Goal: Use online tool/utility

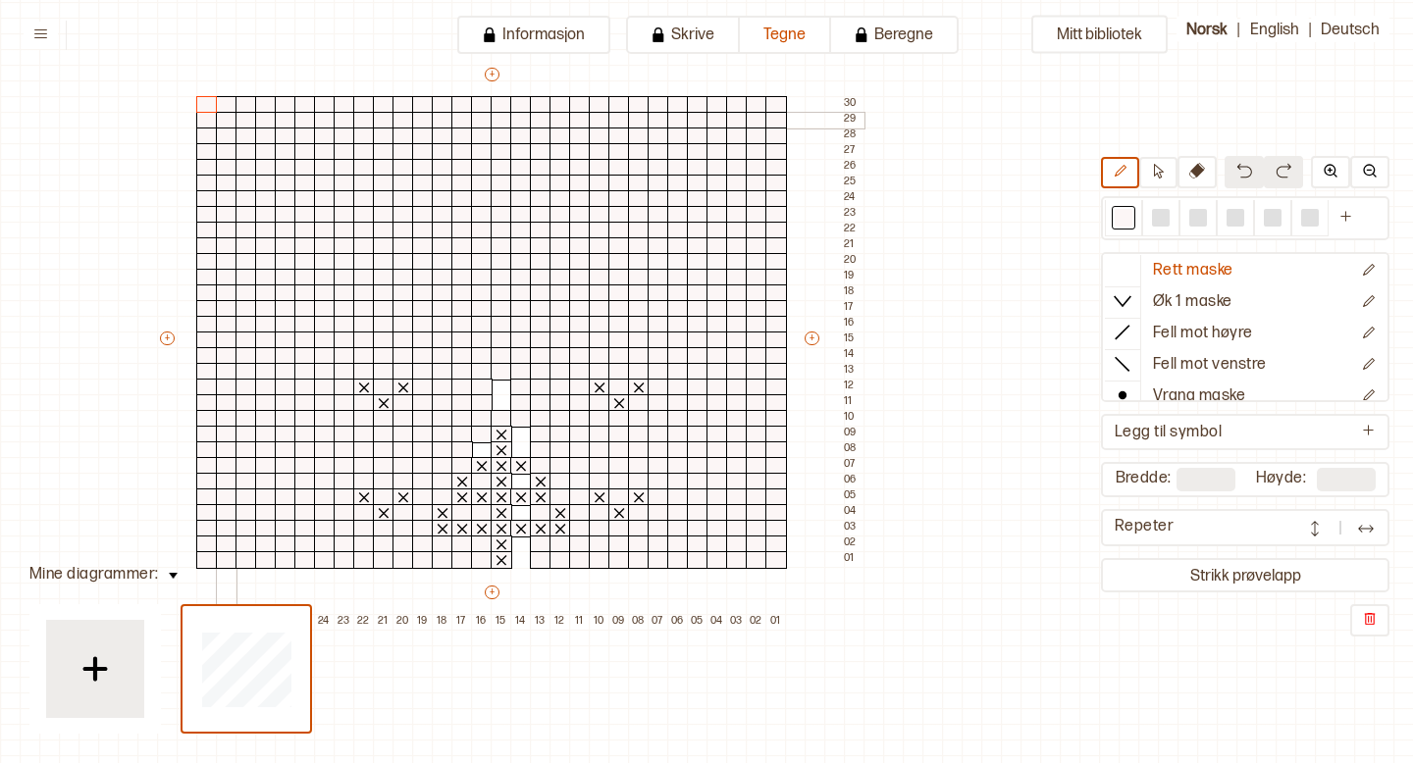
scroll to position [121, 196]
click at [521, 543] on div at bounding box center [521, 548] width 22 height 18
click at [517, 454] on div at bounding box center [521, 454] width 22 height 18
click at [523, 431] on div at bounding box center [521, 438] width 22 height 18
click at [502, 402] on div at bounding box center [502, 406] width 22 height 18
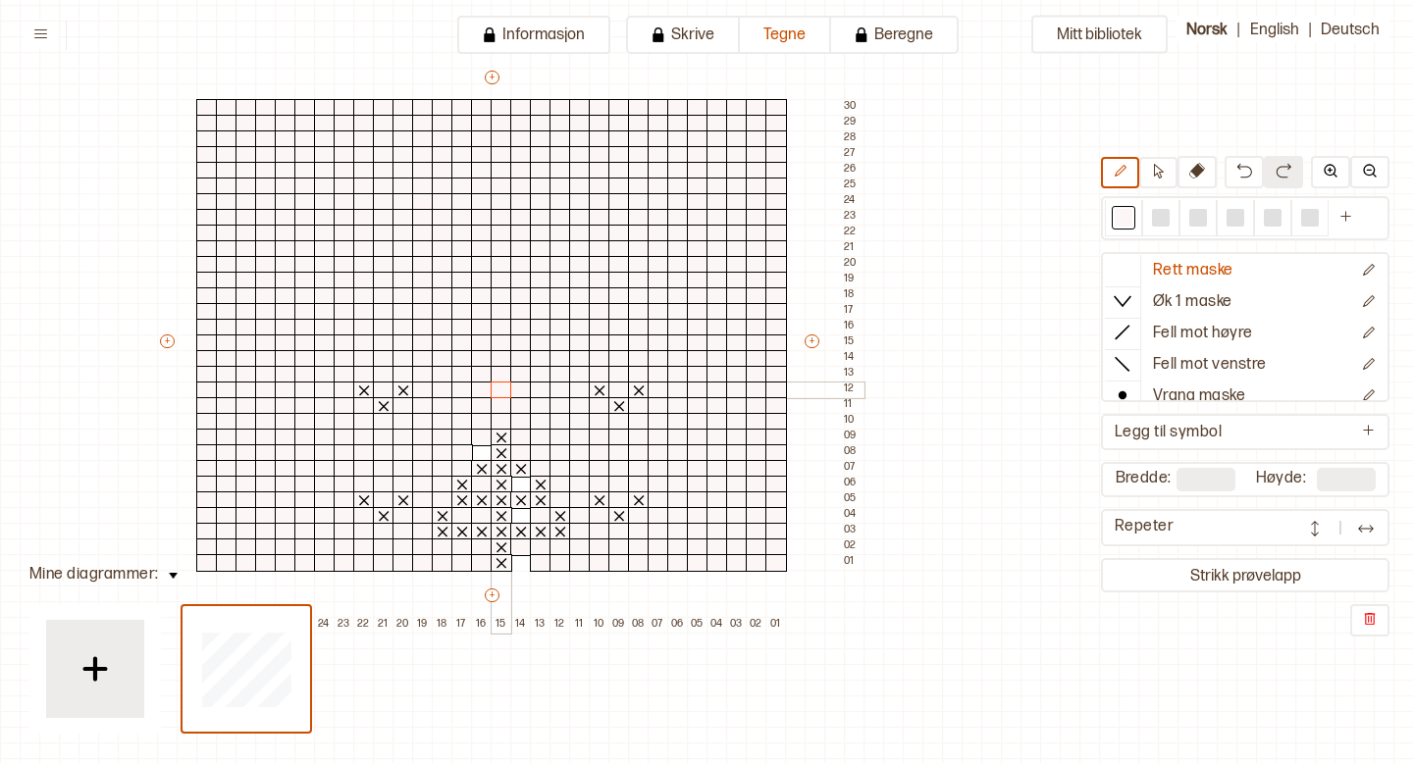
click at [500, 389] on div at bounding box center [502, 391] width 22 height 18
click at [524, 569] on div at bounding box center [521, 563] width 22 height 18
click at [520, 486] on div at bounding box center [521, 485] width 22 height 18
click at [484, 454] on div at bounding box center [482, 454] width 22 height 18
click at [540, 519] on div at bounding box center [541, 516] width 22 height 18
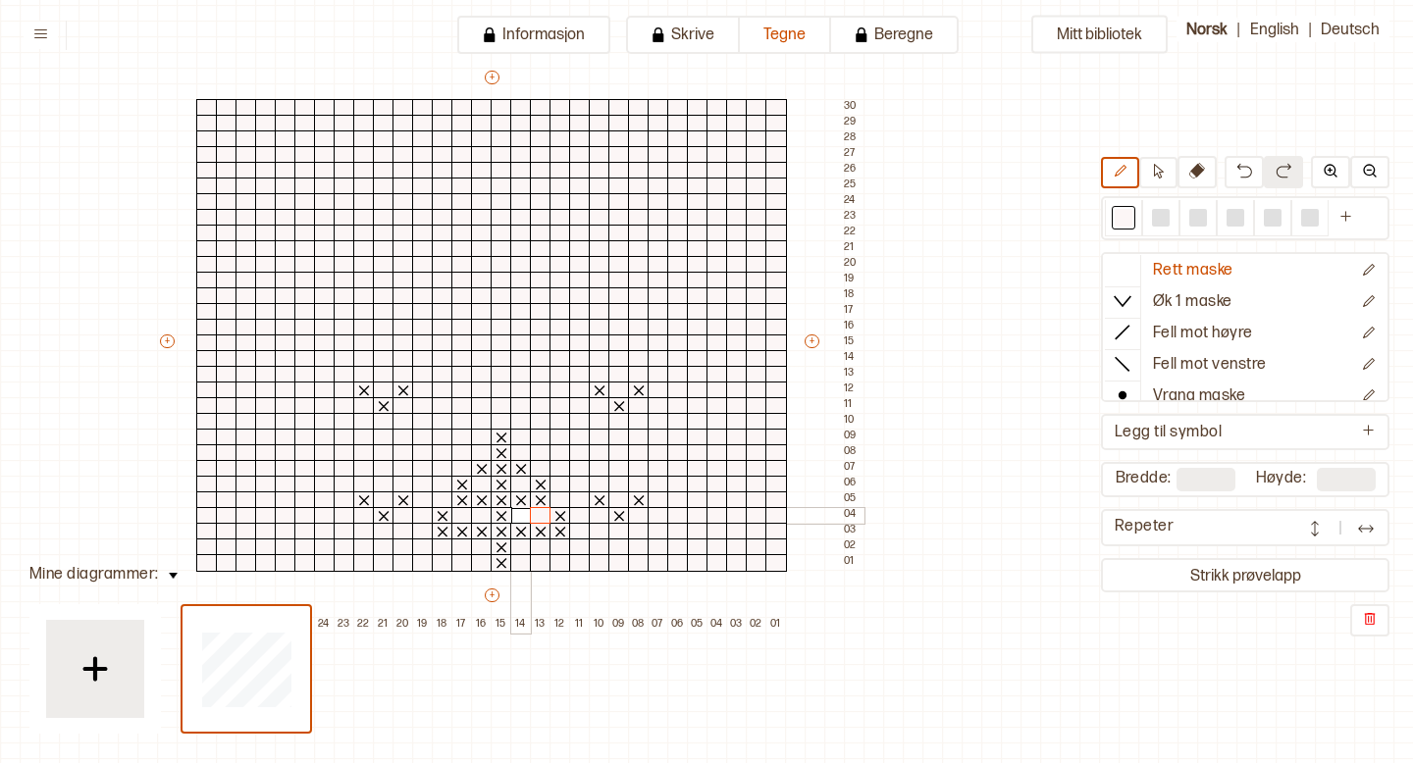
click at [519, 516] on div at bounding box center [521, 516] width 22 height 18
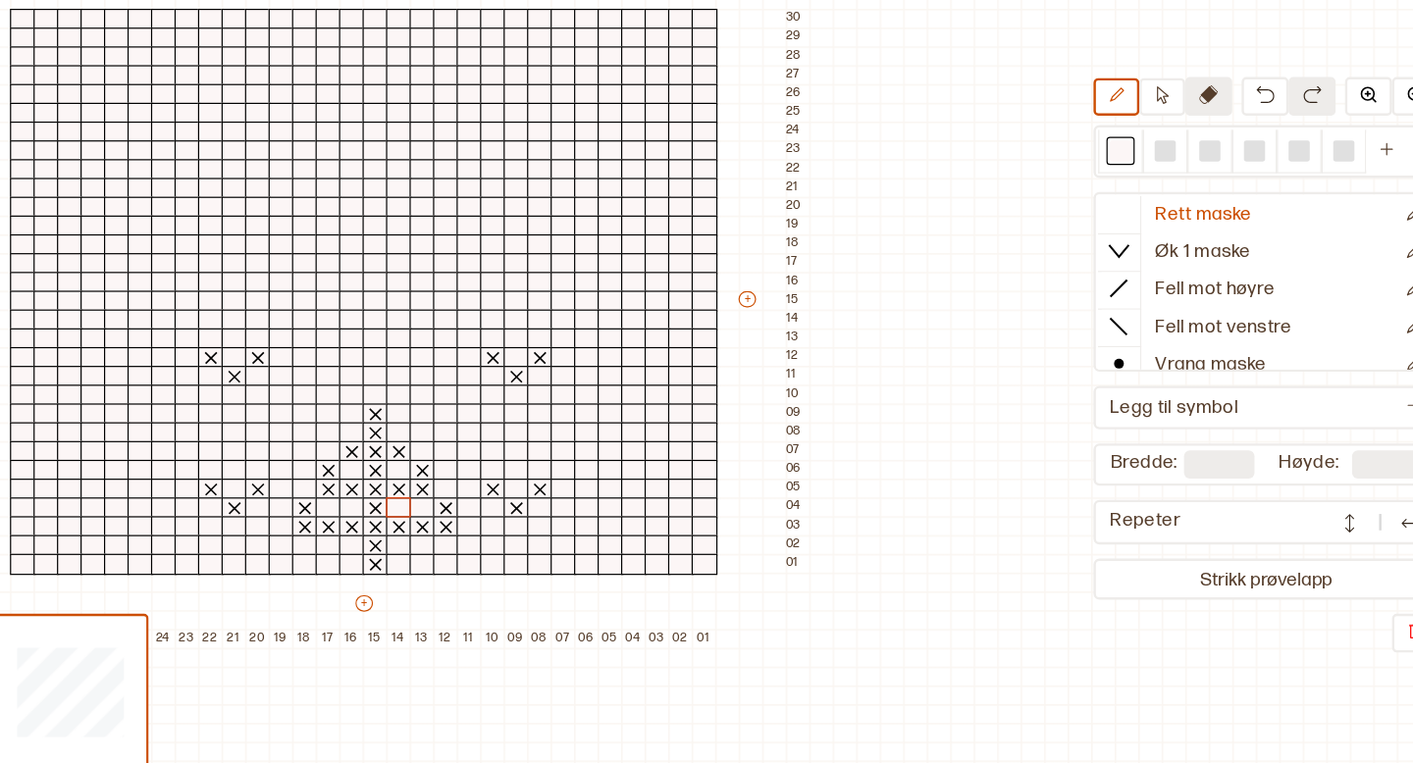
click at [1210, 175] on button at bounding box center [1196, 172] width 39 height 32
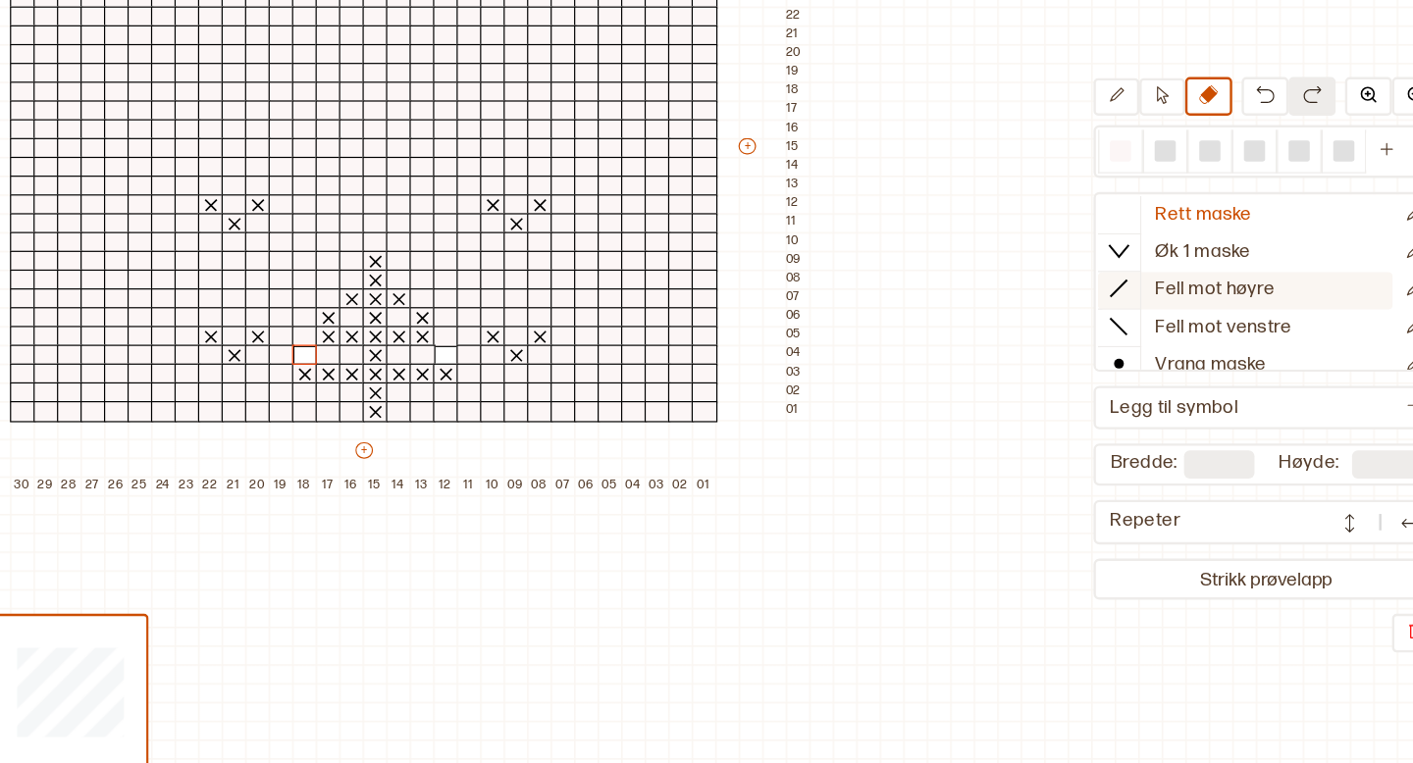
scroll to position [120, 196]
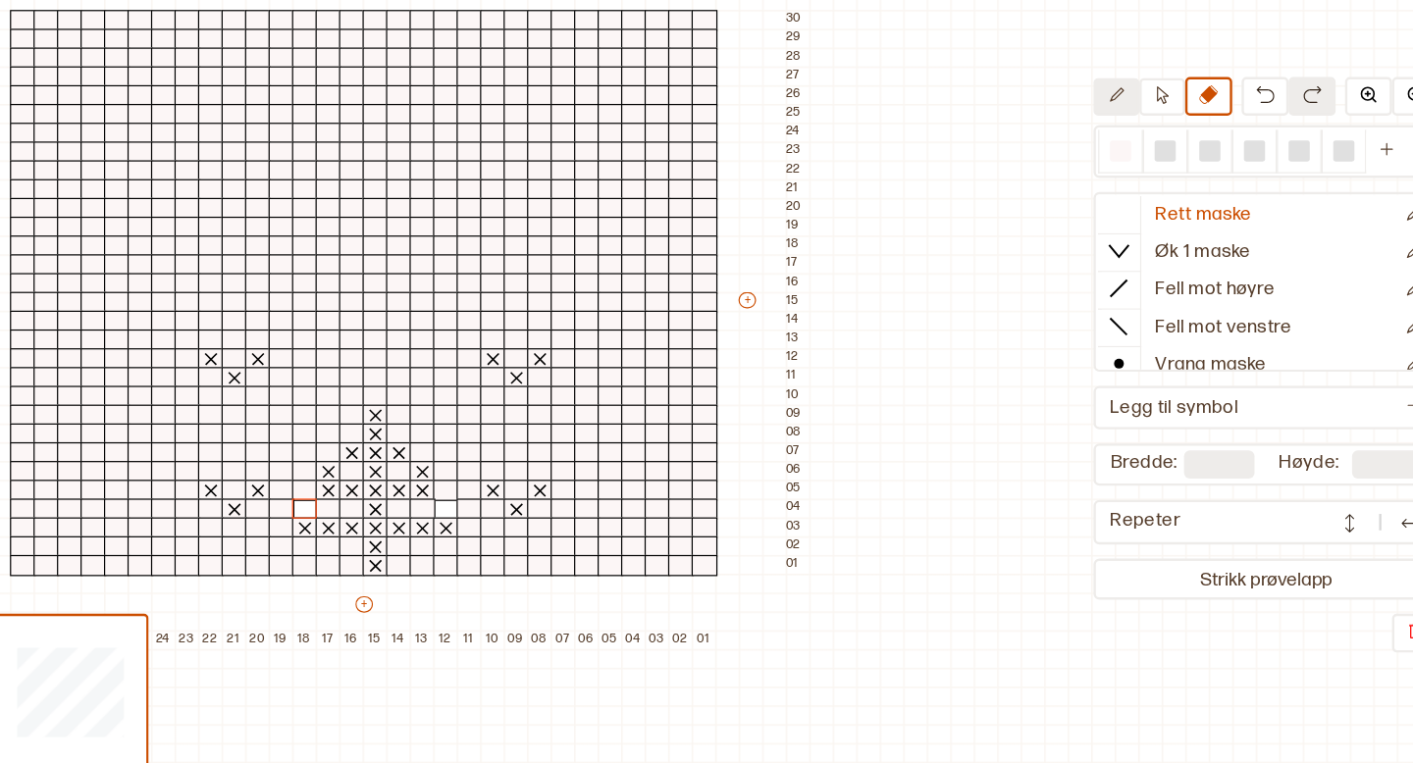
click at [1121, 175] on icon at bounding box center [1120, 171] width 15 height 15
click at [558, 511] on div at bounding box center [560, 517] width 22 height 18
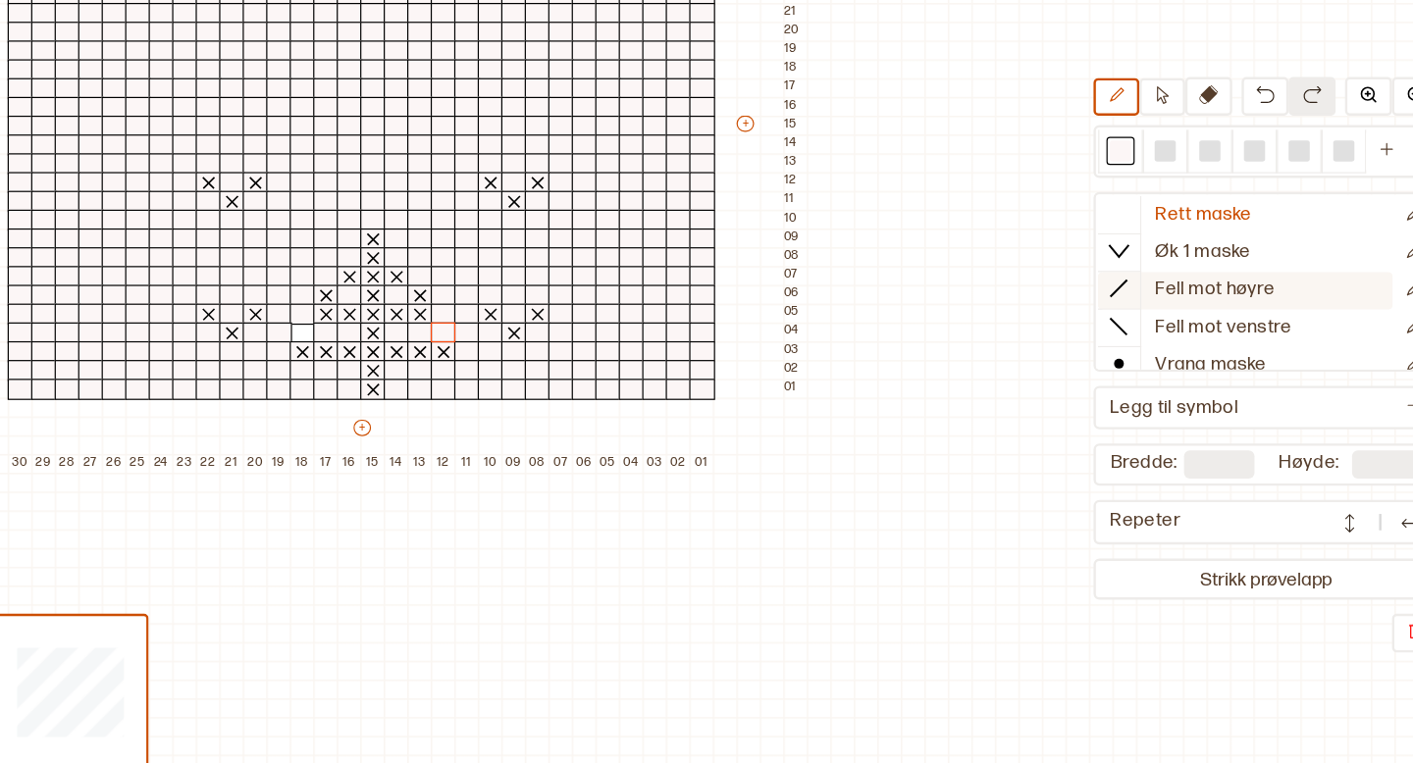
scroll to position [268, 198]
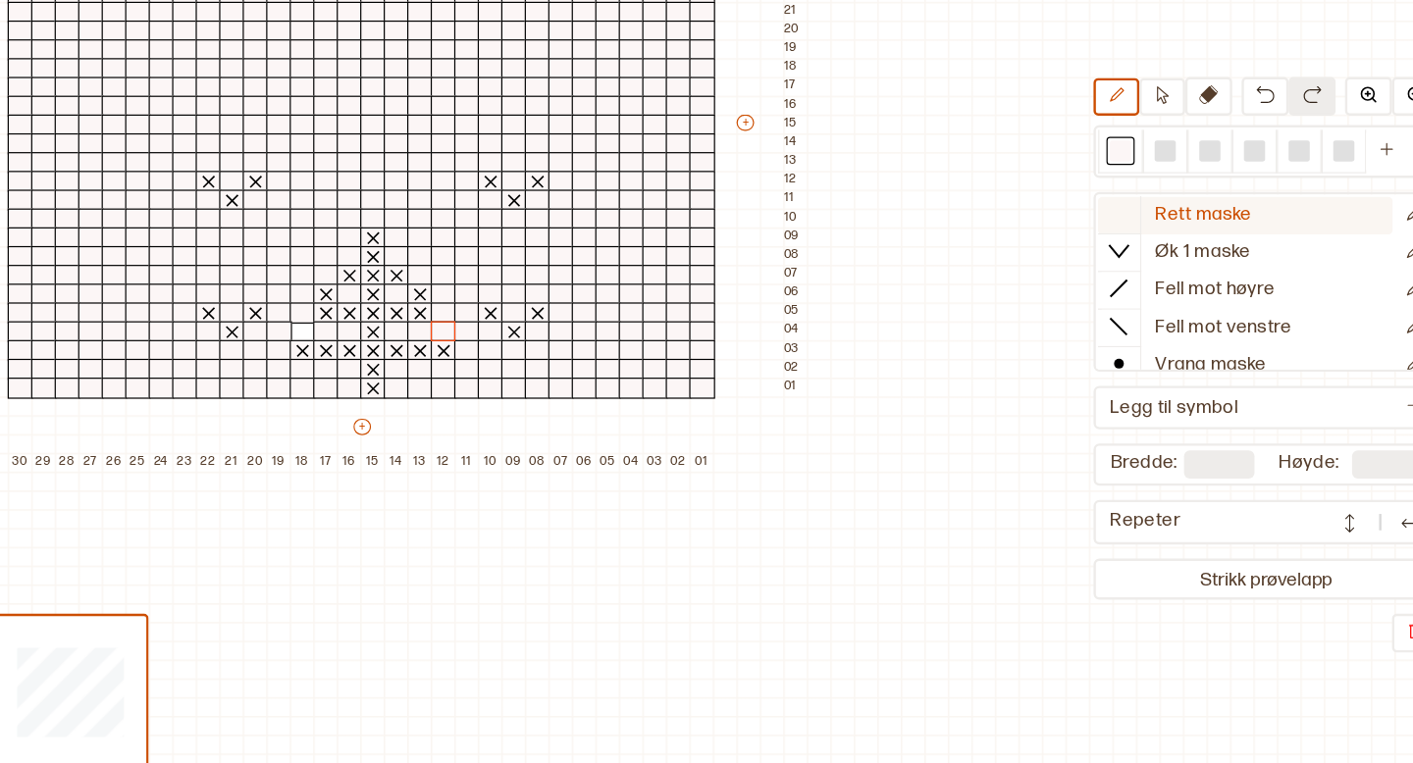
drag, startPoint x: 1190, startPoint y: 362, endPoint x: 1176, endPoint y: 259, distance: 104.1
click at [1176, 259] on div "Rett maske Øk 1 maske Fell mot høyre Fell mot venstre Vrang maske Kast Flette f…" at bounding box center [1245, 327] width 288 height 150
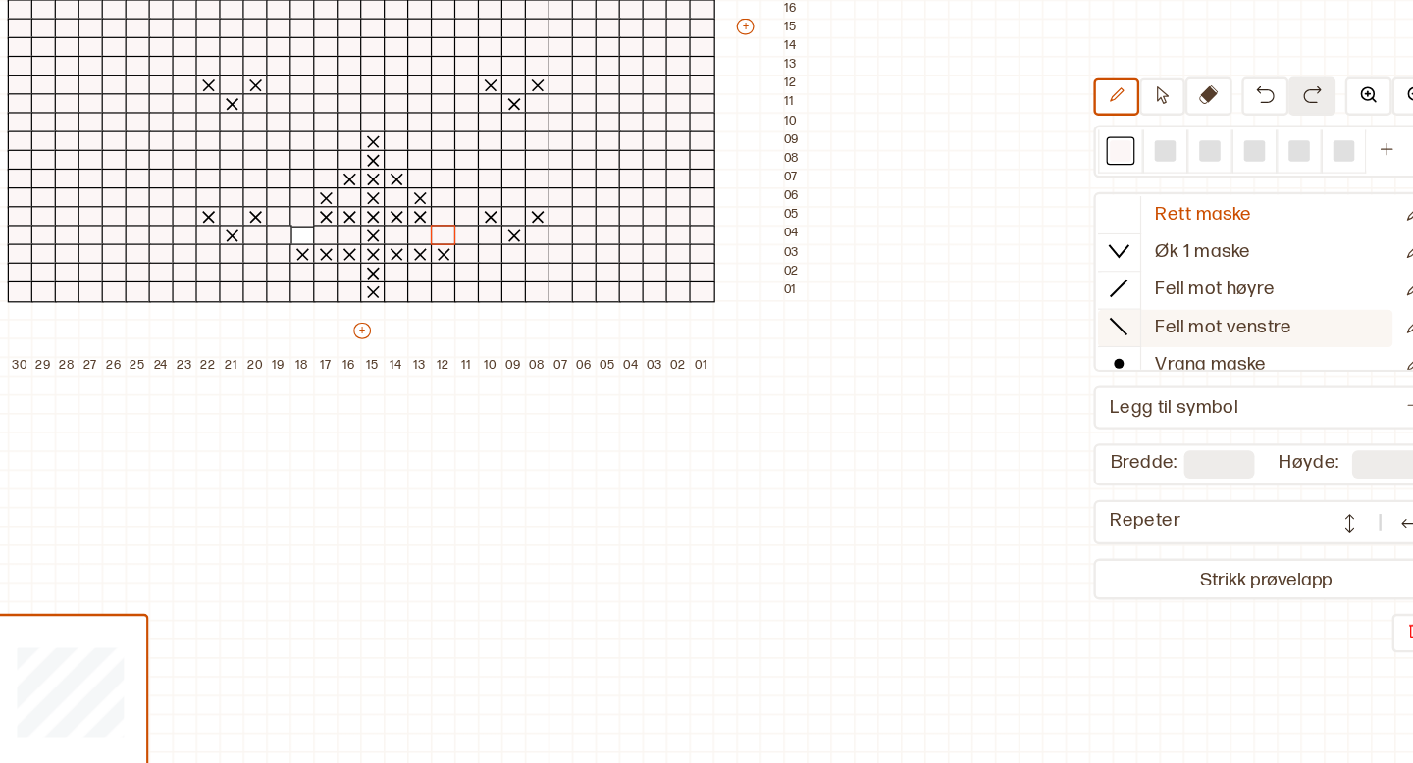
scroll to position [389, 198]
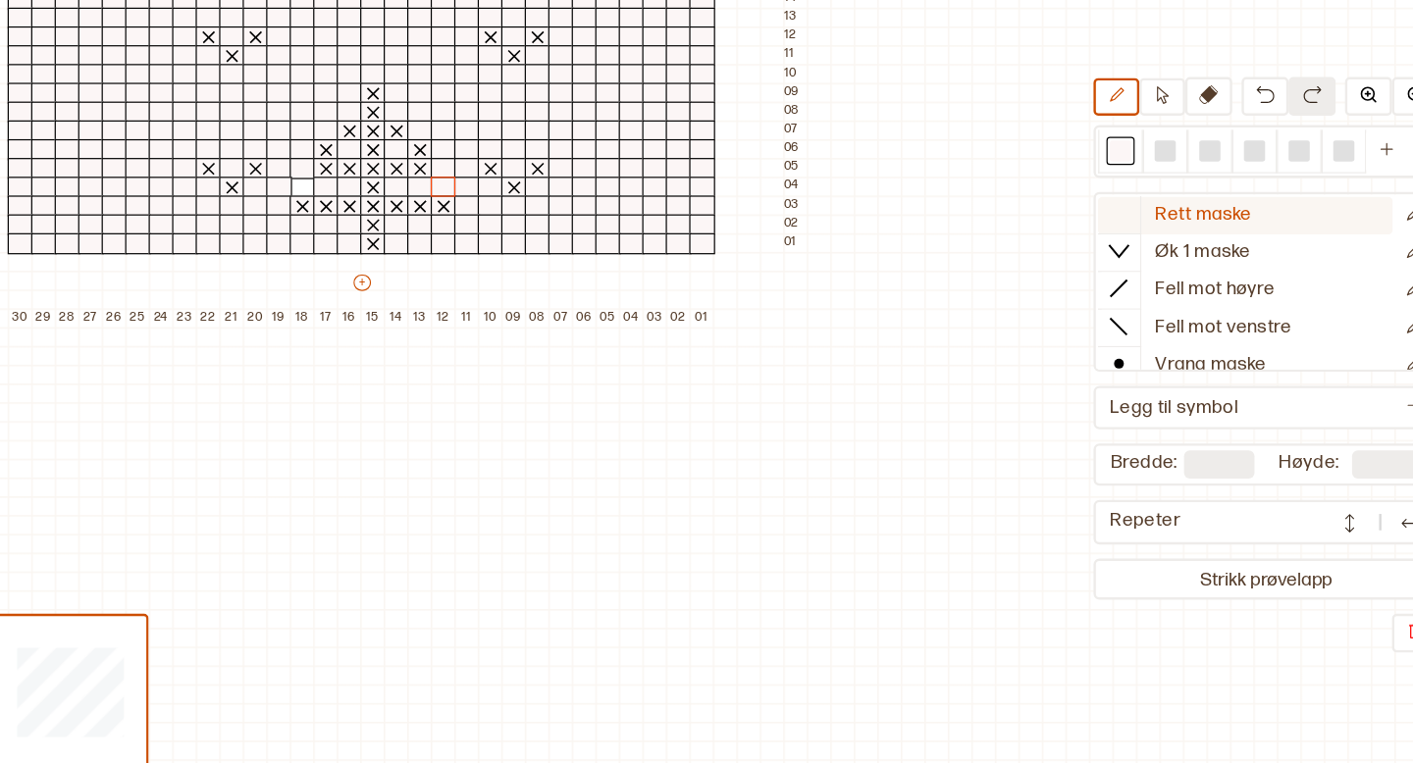
drag, startPoint x: 1255, startPoint y: 379, endPoint x: 1253, endPoint y: 278, distance: 101.1
click at [1253, 278] on div "Rett maske Øk 1 maske Fell mot høyre Fell mot venstre Vrang maske Kast Flette f…" at bounding box center [1245, 327] width 288 height 150
click at [1037, 388] on div "Mitt bibliotek Rett maske Øk 1 maske Fell mot høyre Fell mot venstre Vrang mask…" at bounding box center [1215, 374] width 2826 height 1527
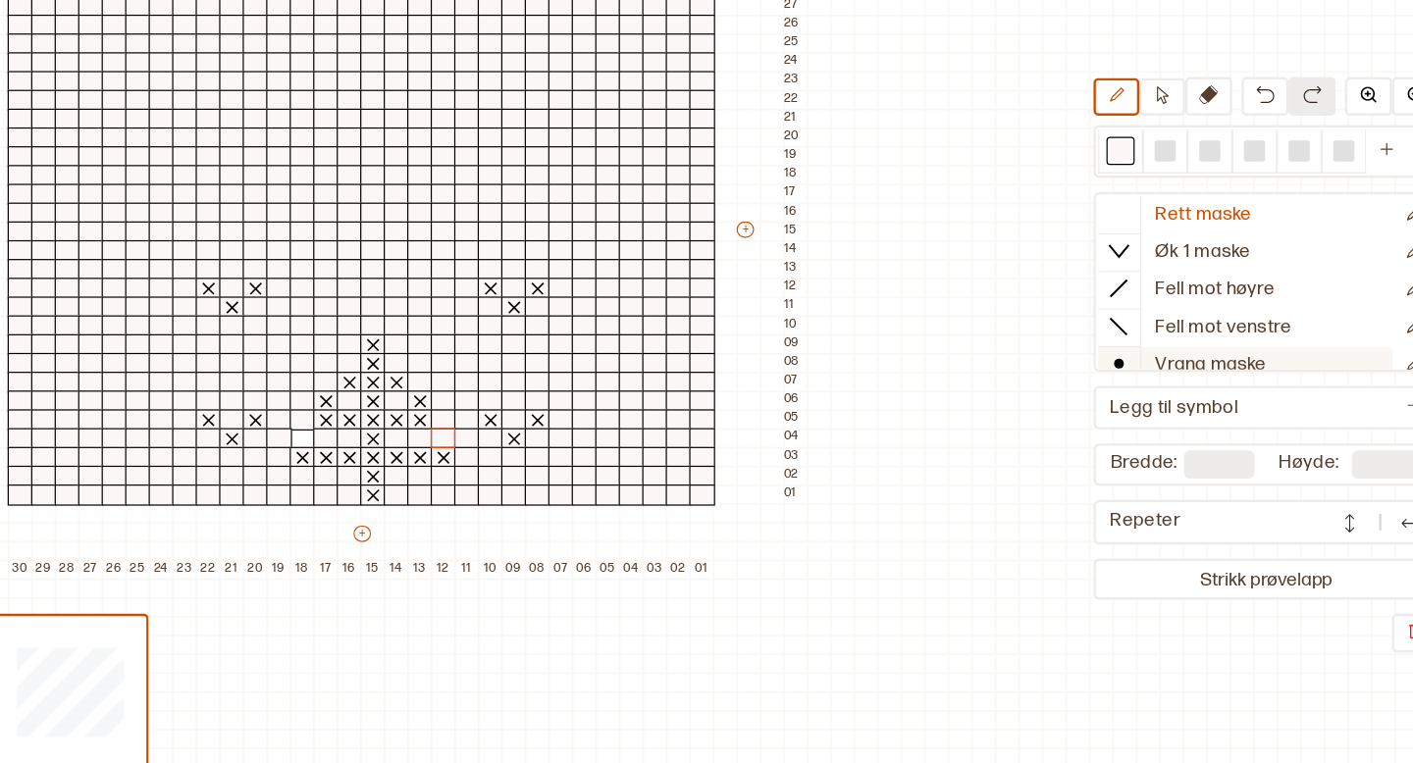
scroll to position [0, 198]
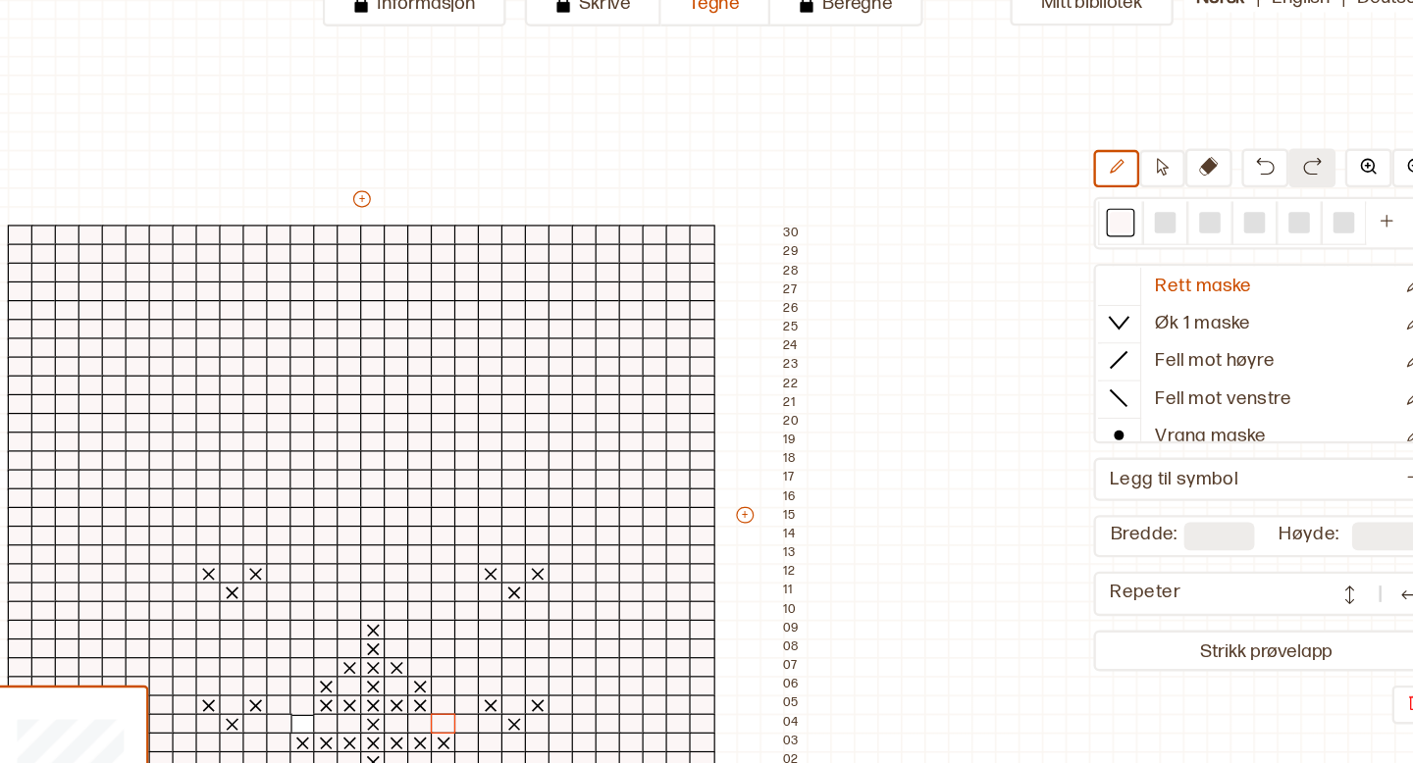
click at [1032, 267] on div "Mitt bibliotek Rett maske Øk 1 maske Fell mot høyre Fell mot venstre Vrang mask…" at bounding box center [1215, 763] width 2826 height 1527
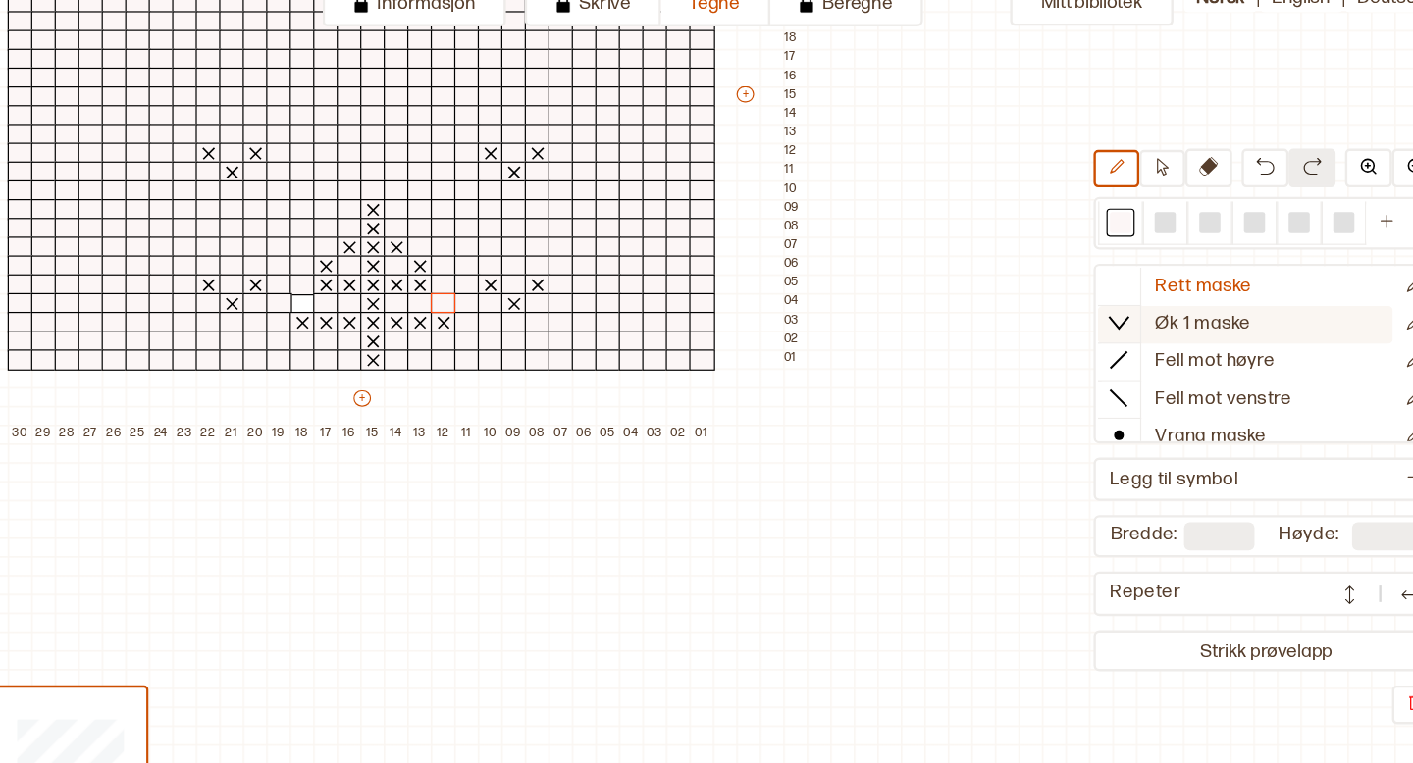
scroll to position [346, 198]
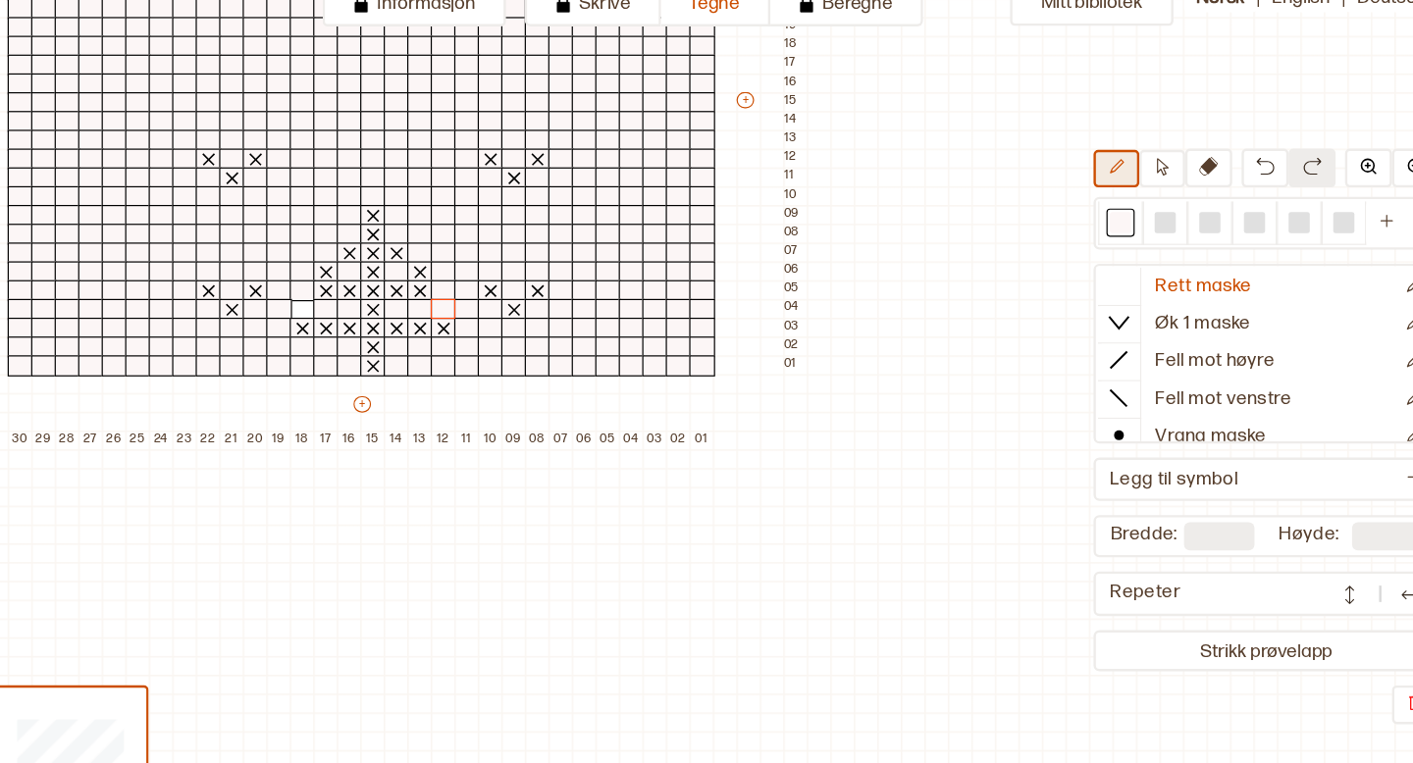
click at [1111, 170] on button at bounding box center [1120, 172] width 38 height 31
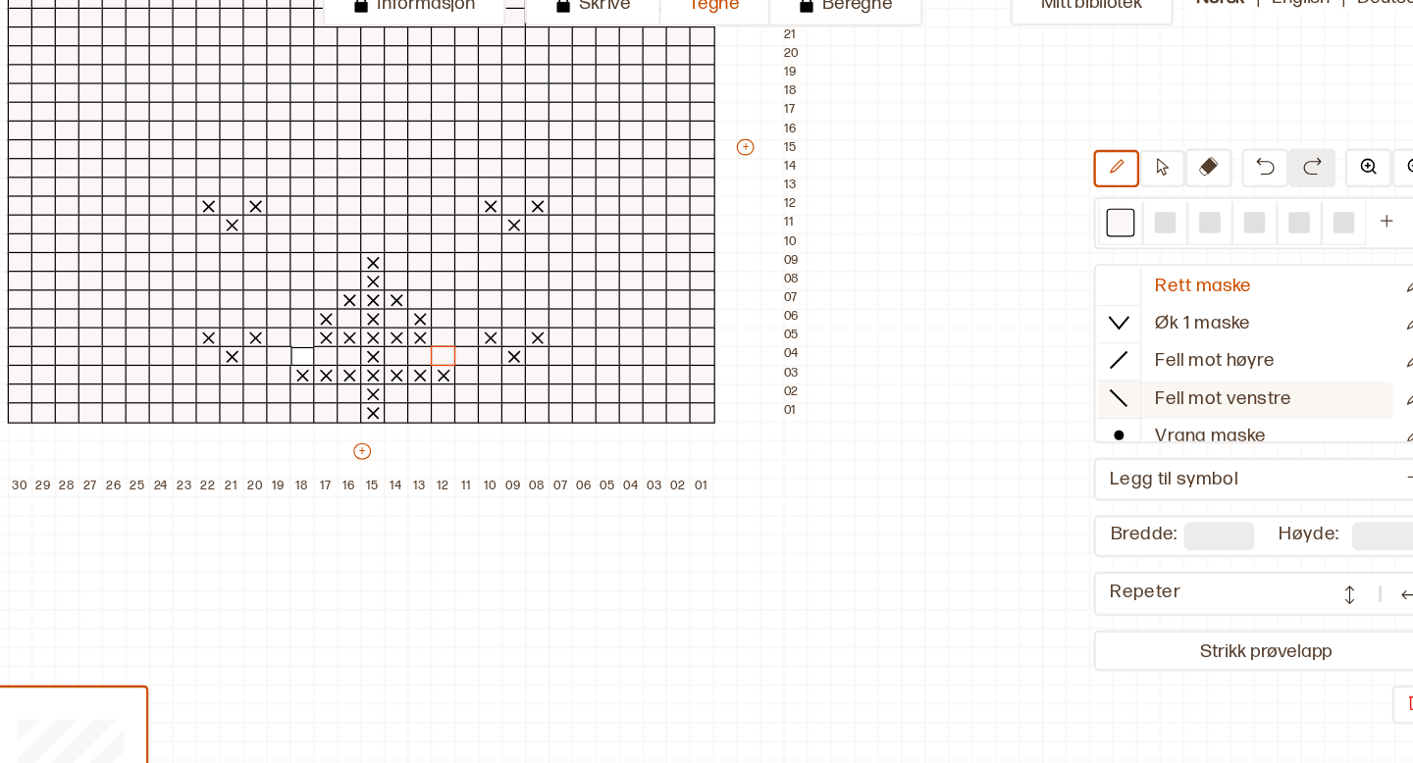
scroll to position [301, 198]
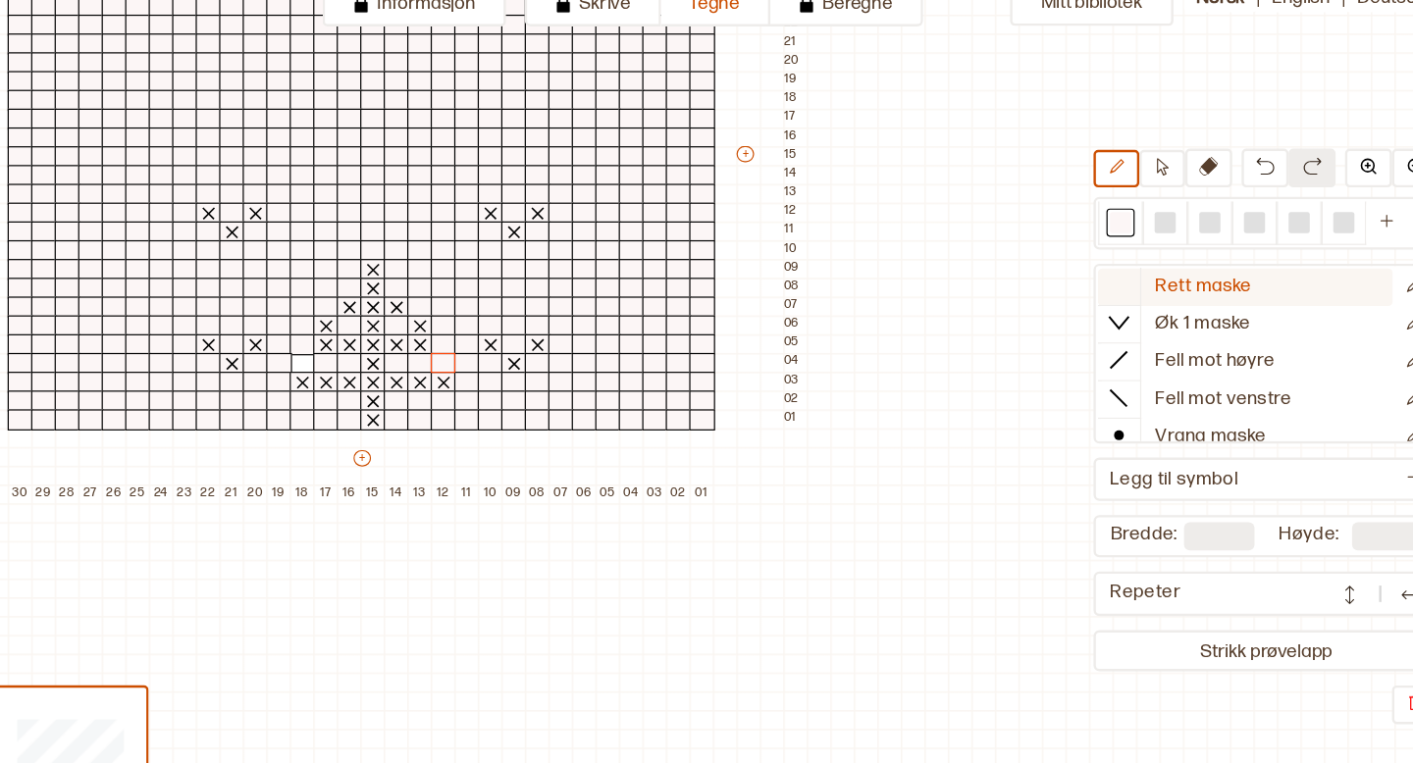
drag, startPoint x: 1183, startPoint y: 355, endPoint x: 1152, endPoint y: 279, distance: 82.7
click at [1152, 279] on div "Rett maske Øk 1 maske Fell mot høyre Fell mot venstre Vrang maske Kast Flette f…" at bounding box center [1245, 327] width 288 height 150
click at [892, 369] on div "Mitt bibliotek Rett maske Øk 1 maske Fell mot høyre Fell mot venstre Vrang mask…" at bounding box center [1215, 462] width 2826 height 1527
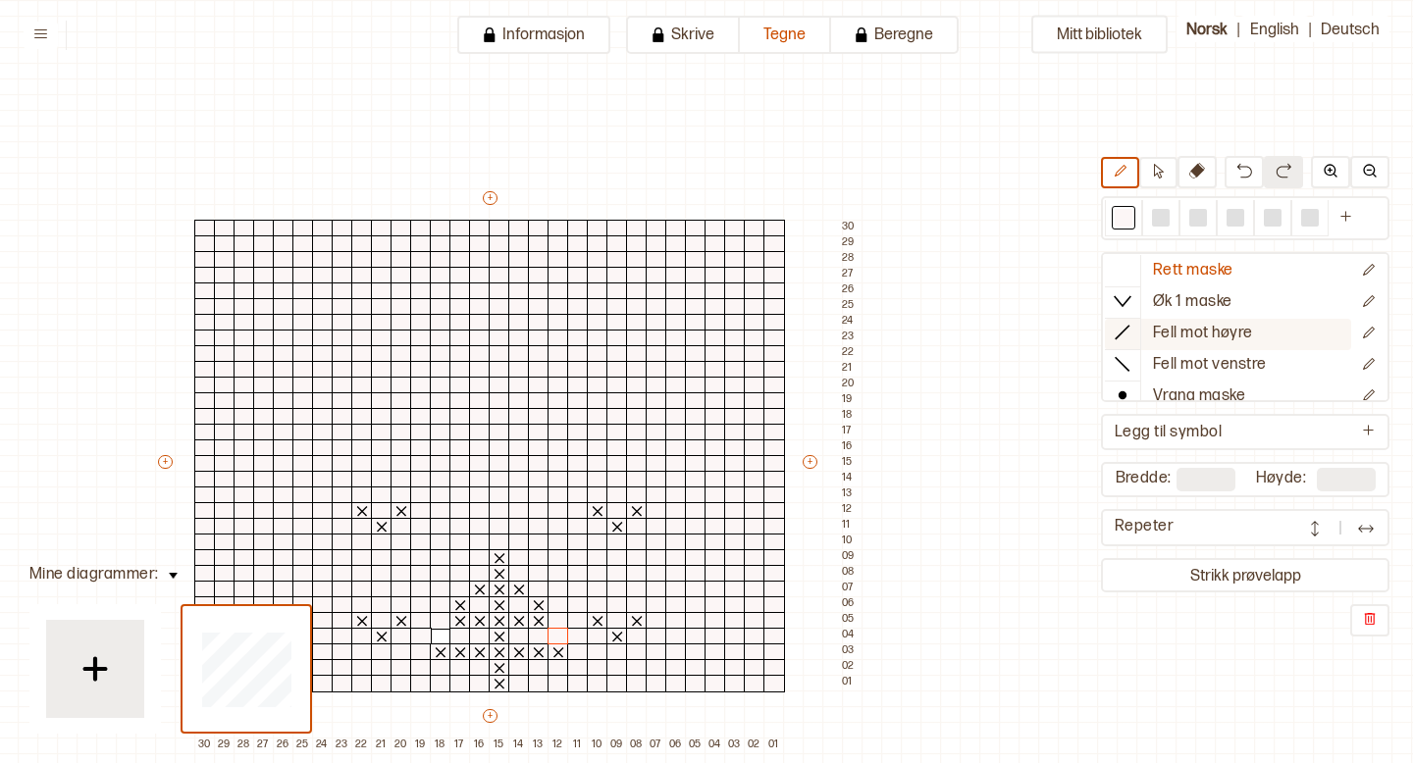
scroll to position [140, 0]
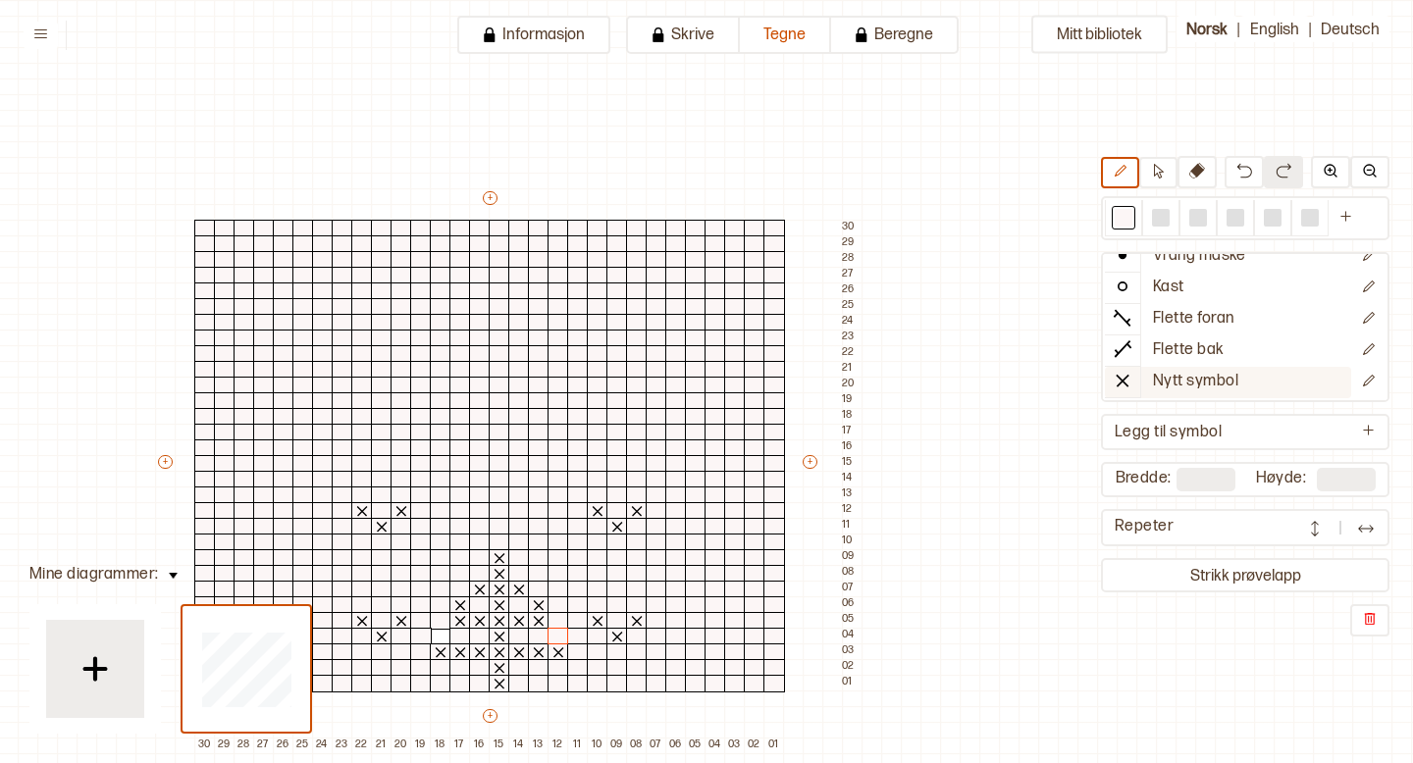
click at [1203, 377] on p "Nytt symbol" at bounding box center [1195, 382] width 85 height 21
click at [564, 632] on div at bounding box center [559, 637] width 22 height 18
click at [443, 639] on div at bounding box center [441, 637] width 22 height 18
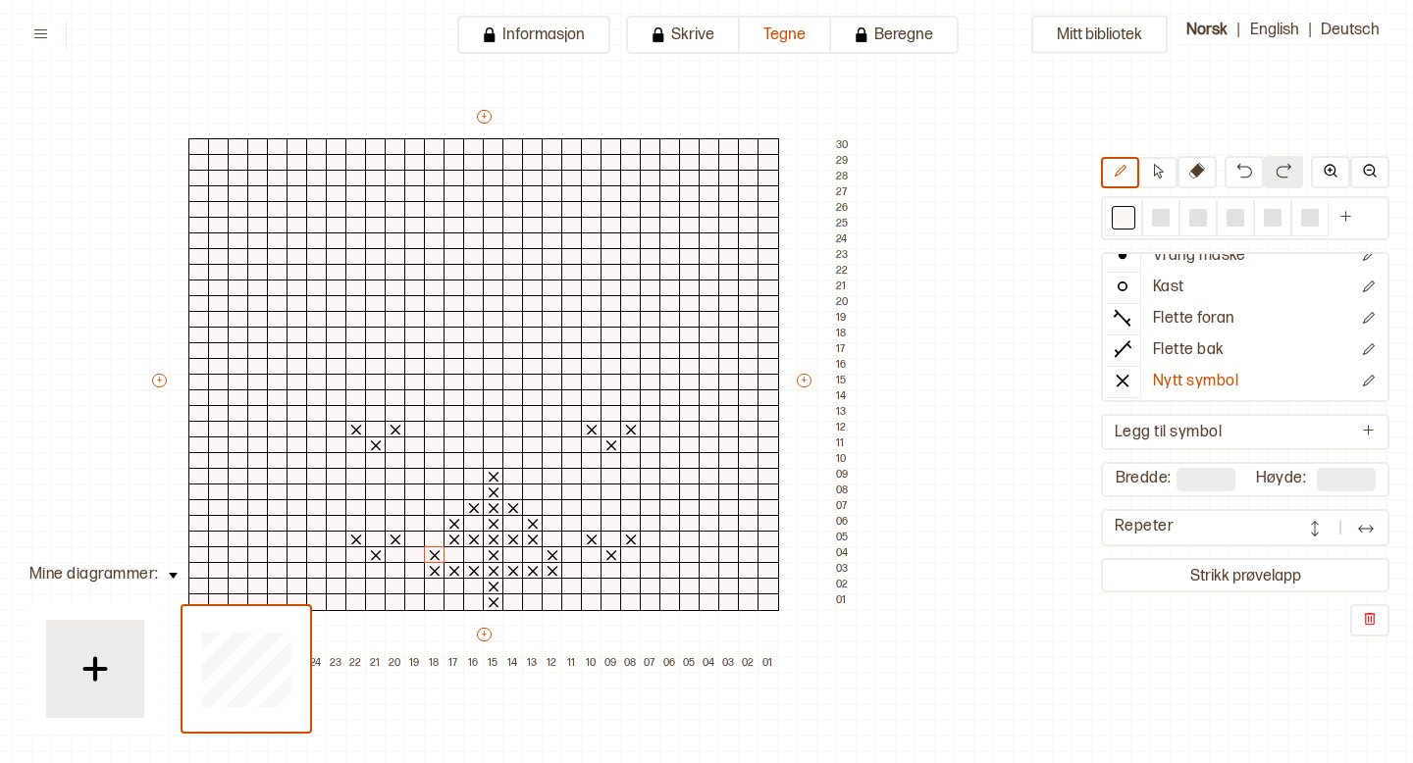
scroll to position [0, 204]
